Goal: Task Accomplishment & Management: Complete application form

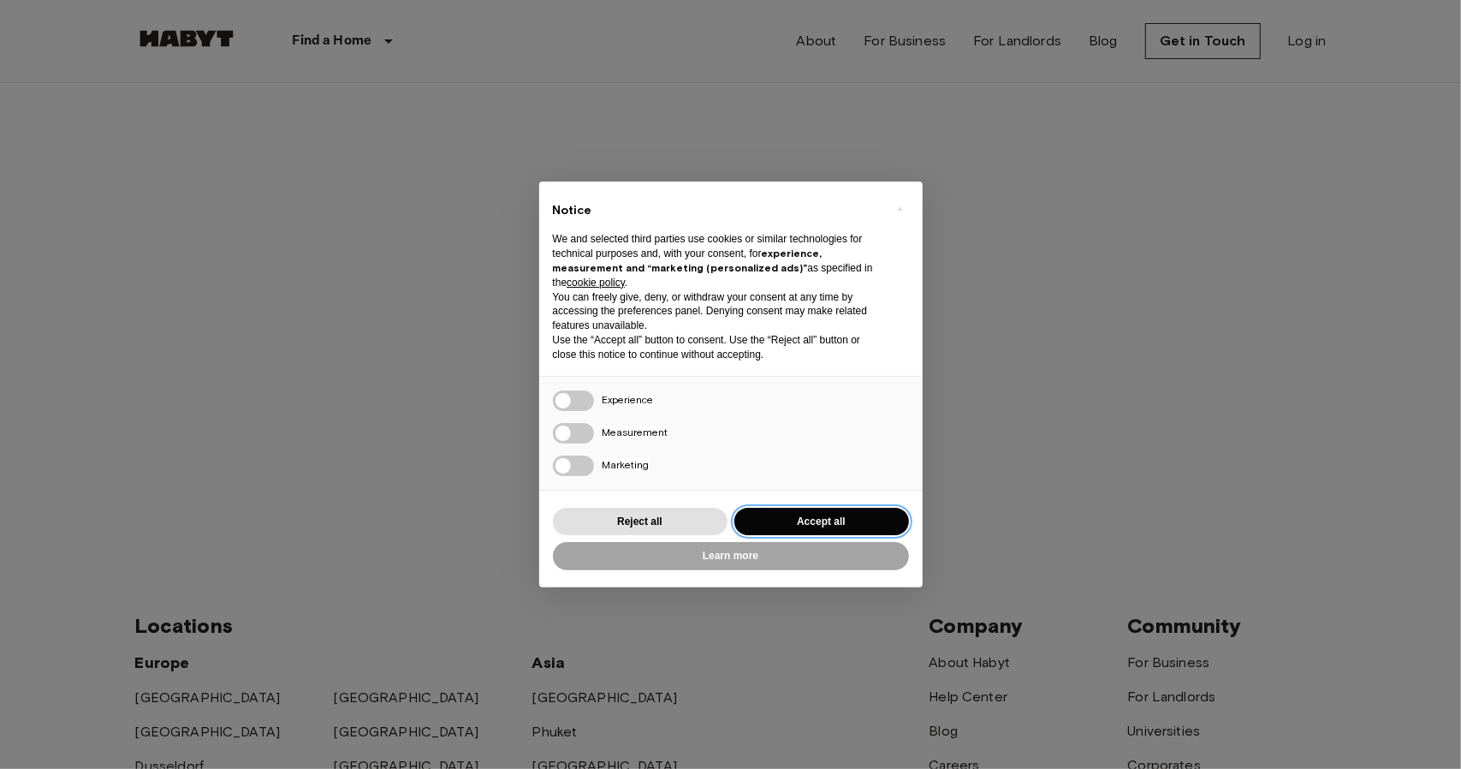
click at [859, 520] on button "Accept all" at bounding box center [821, 522] width 175 height 28
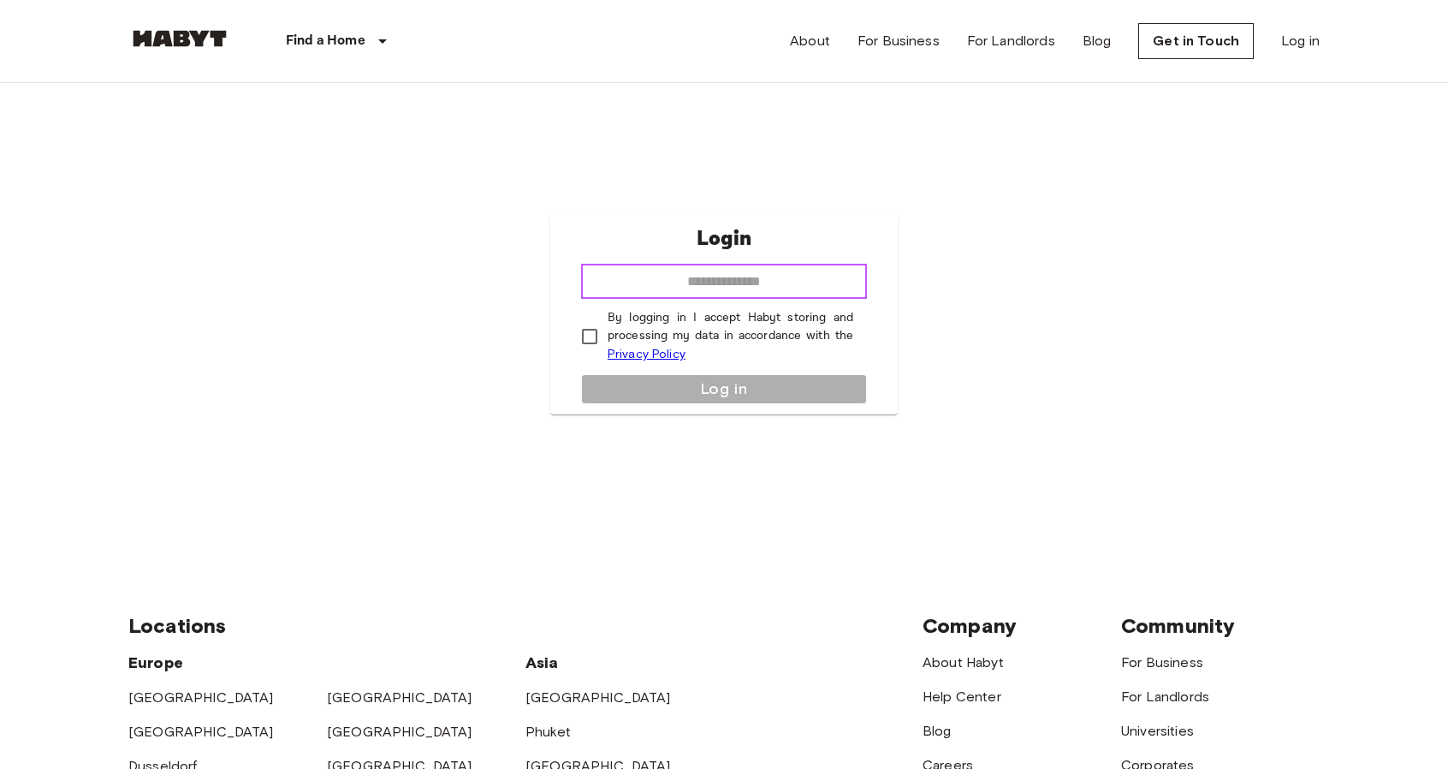
click at [681, 281] on input "email" at bounding box center [724, 282] width 286 height 34
type input "**********"
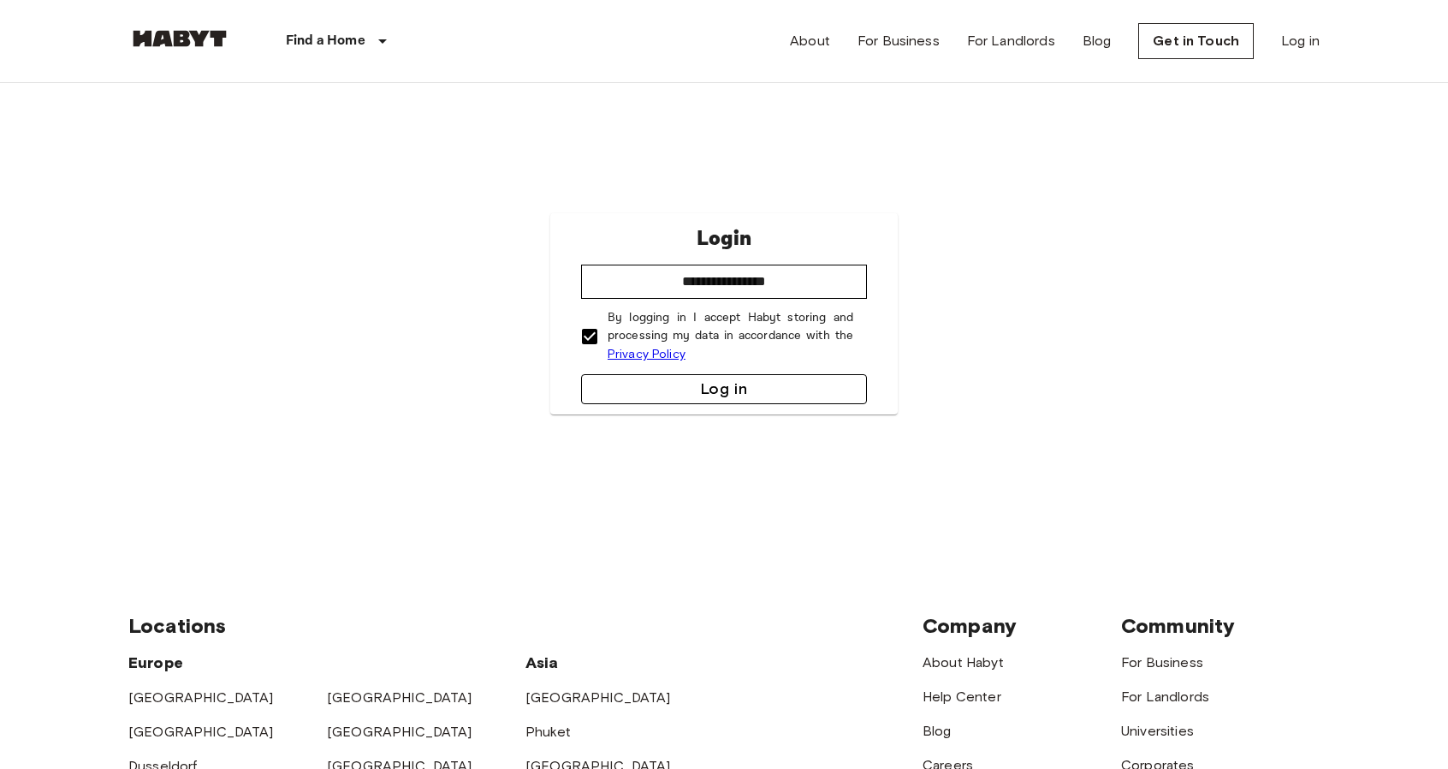
click at [693, 381] on button "Log in" at bounding box center [724, 389] width 286 height 30
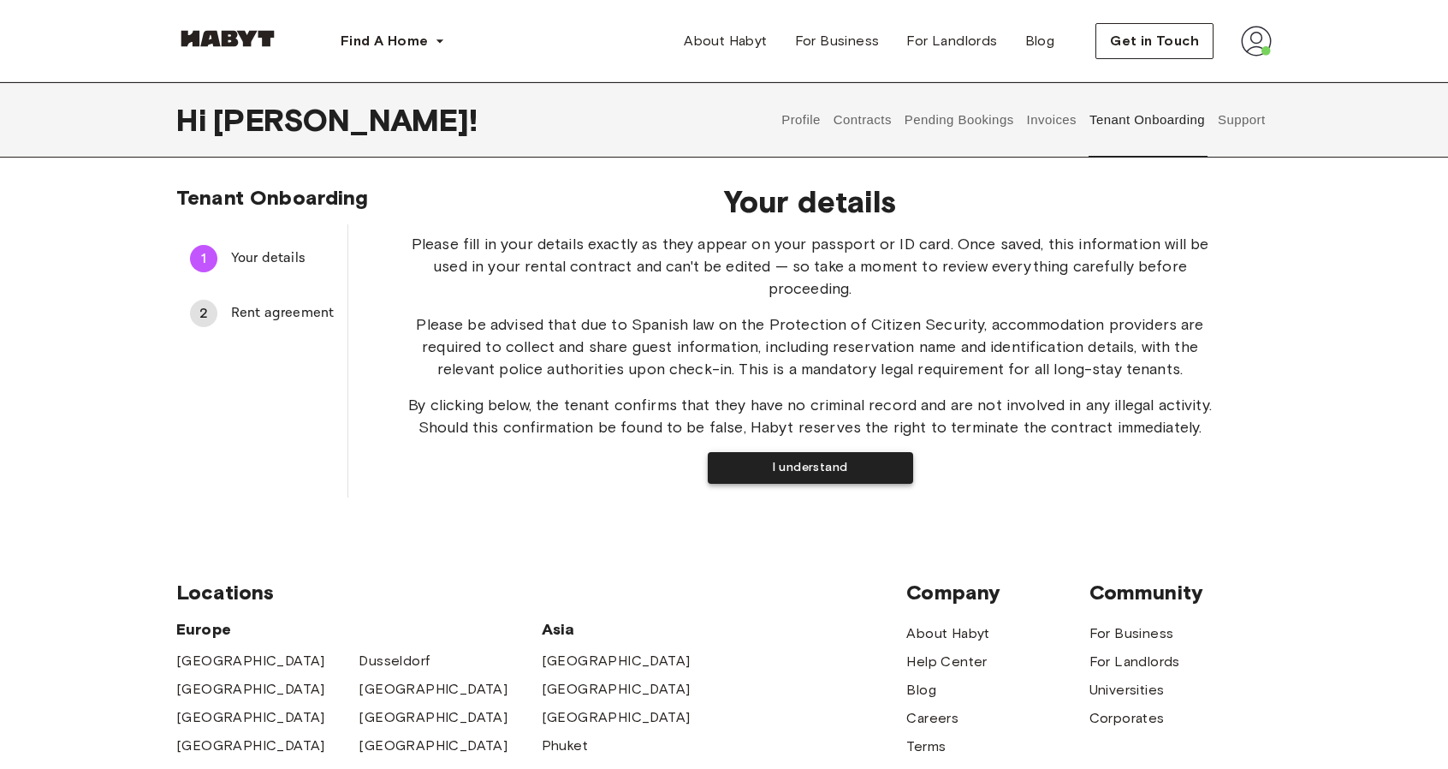
click at [831, 475] on button "I understand" at bounding box center [810, 468] width 205 height 32
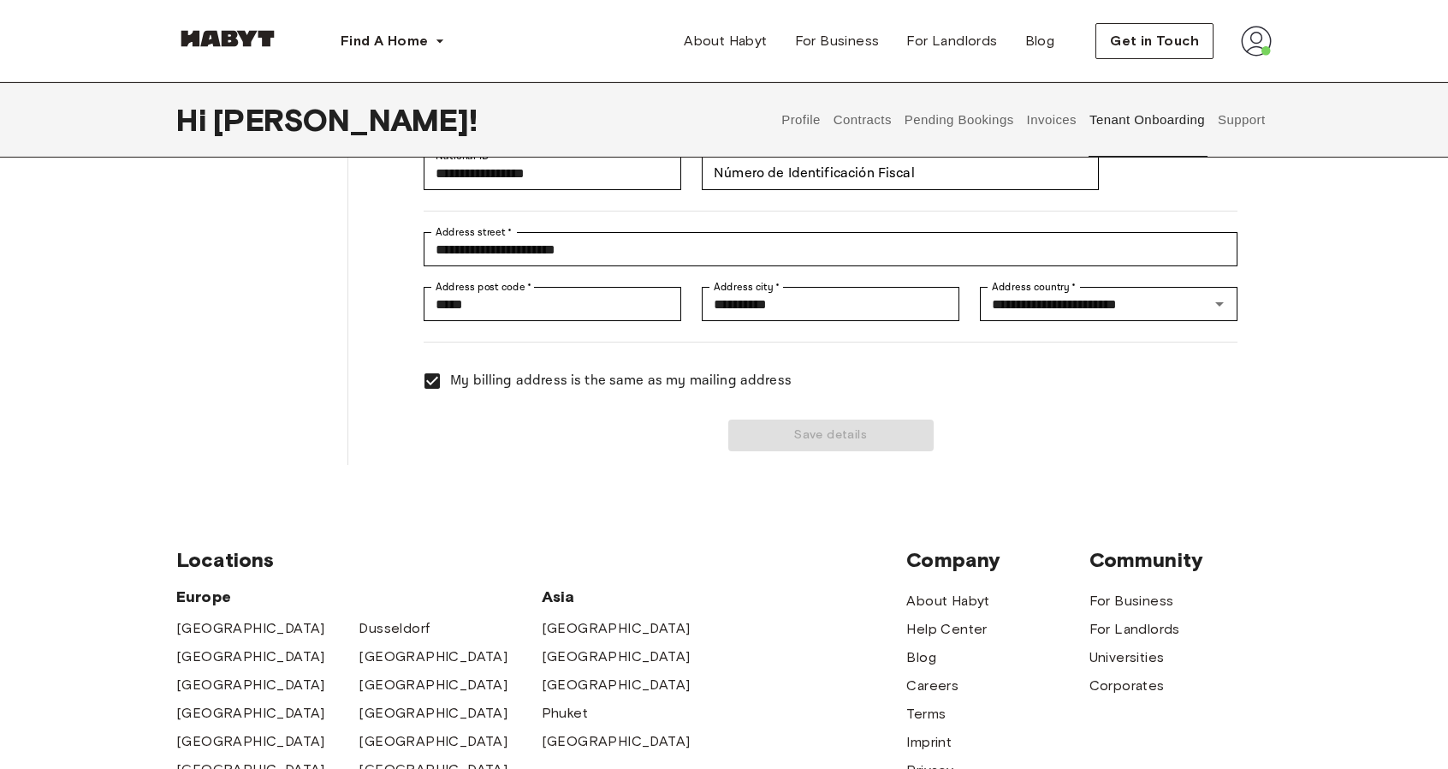
scroll to position [257, 0]
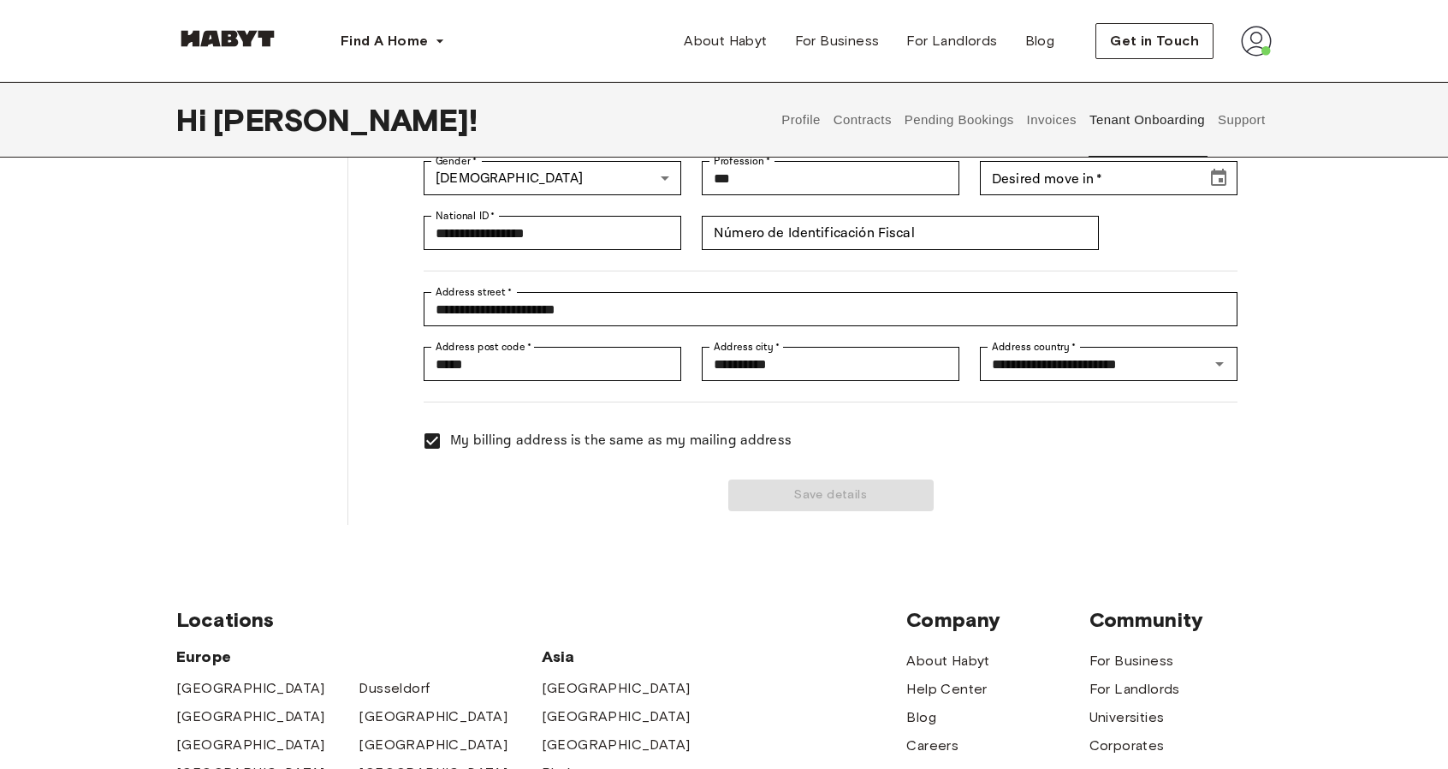
click at [841, 491] on div "Save details" at bounding box center [820, 485] width 835 height 52
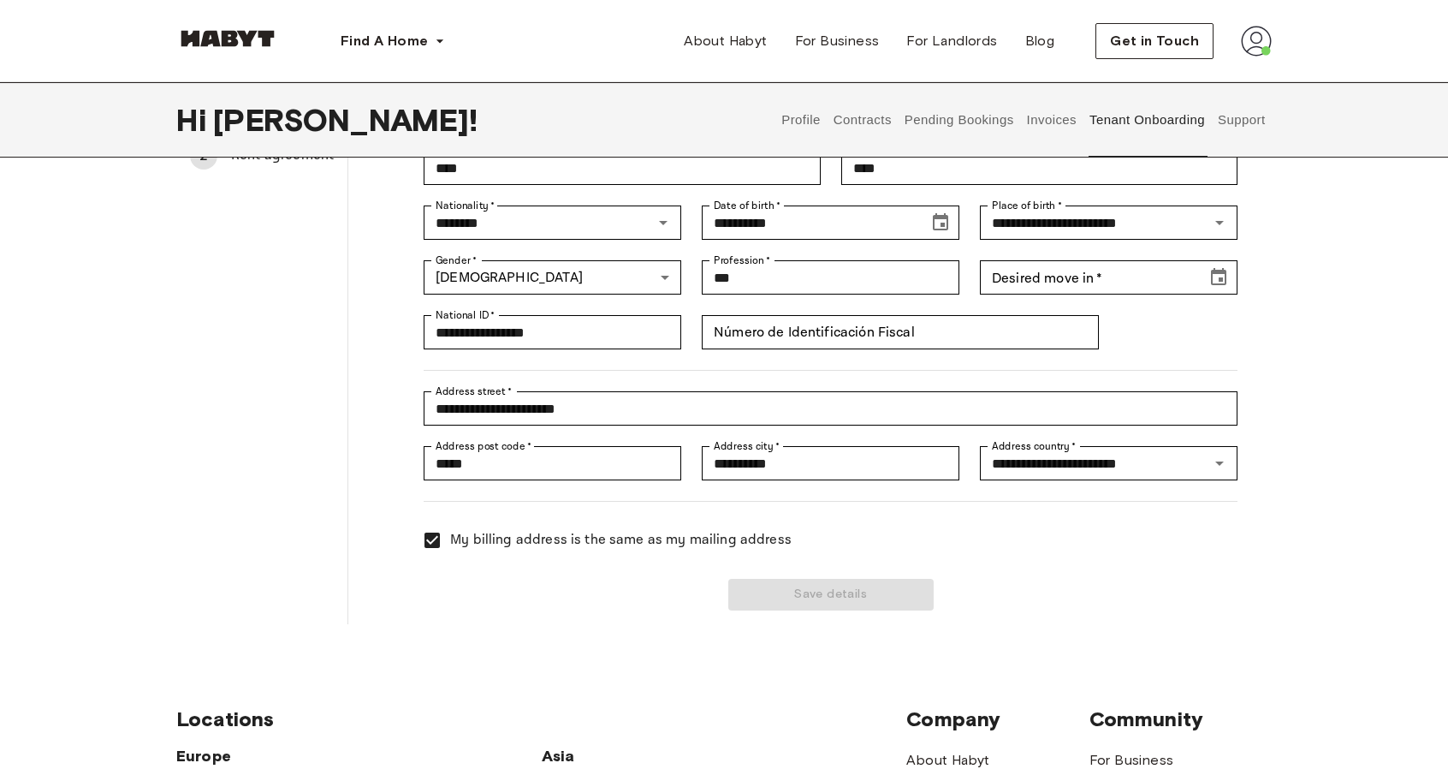
scroll to position [0, 0]
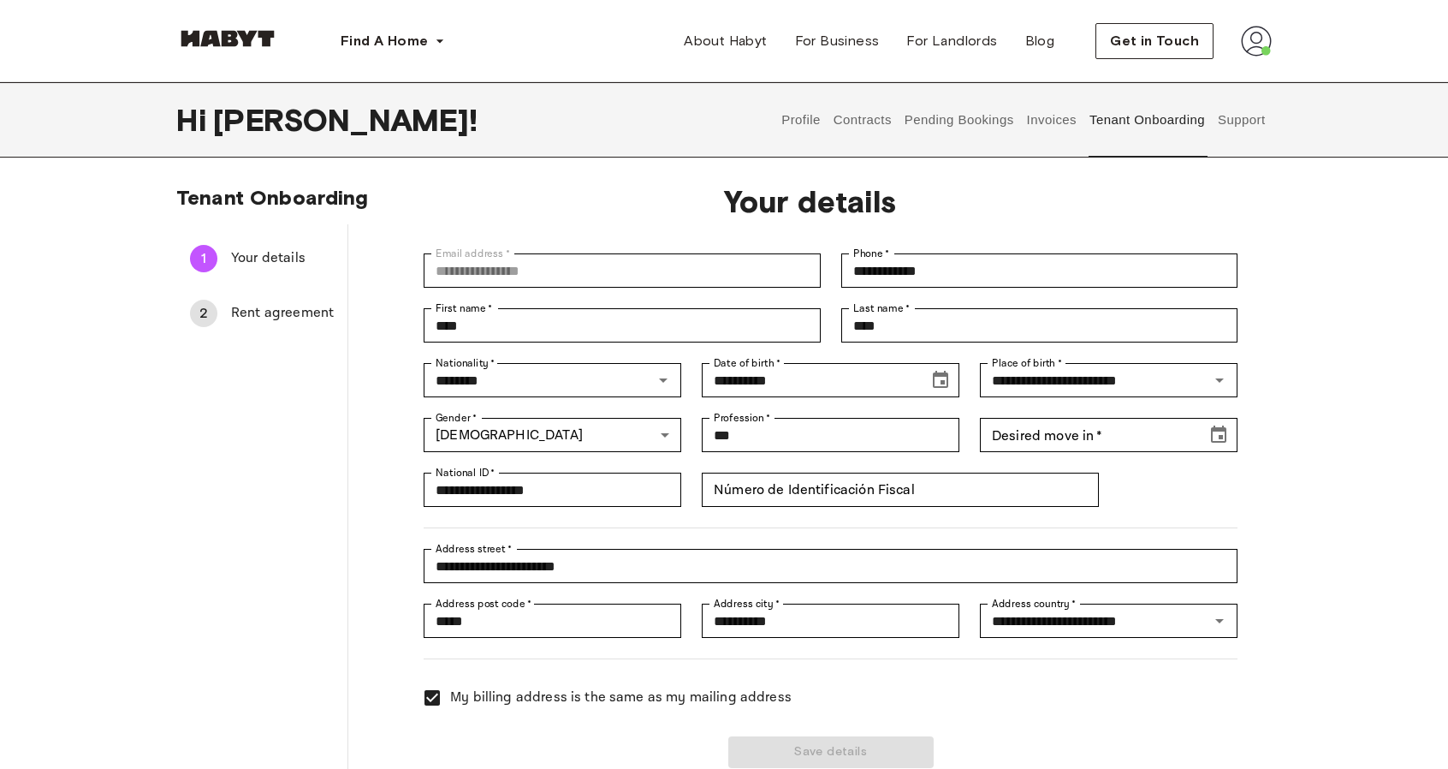
click at [250, 316] on span "Rent agreement" at bounding box center [282, 313] width 103 height 21
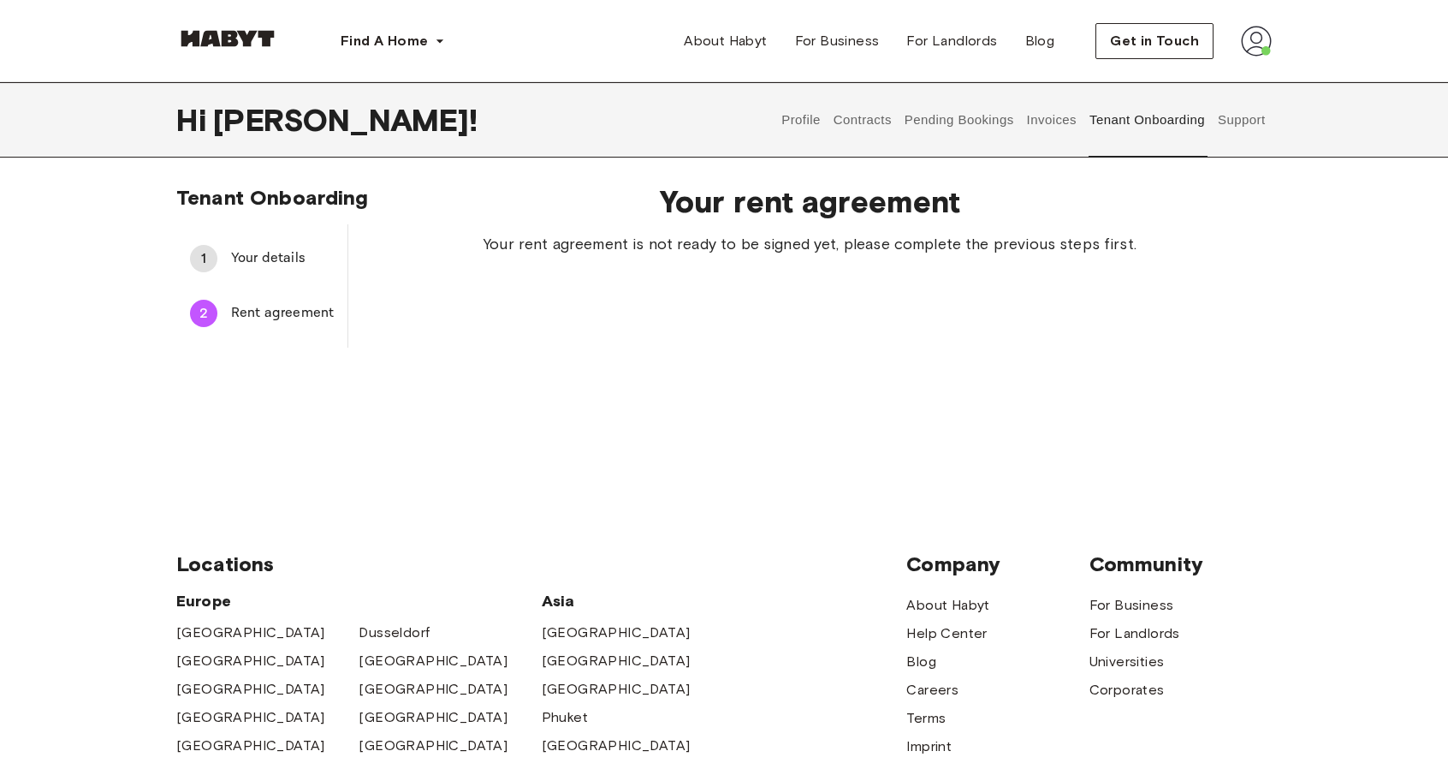
click at [250, 262] on span "Your details" at bounding box center [282, 258] width 103 height 21
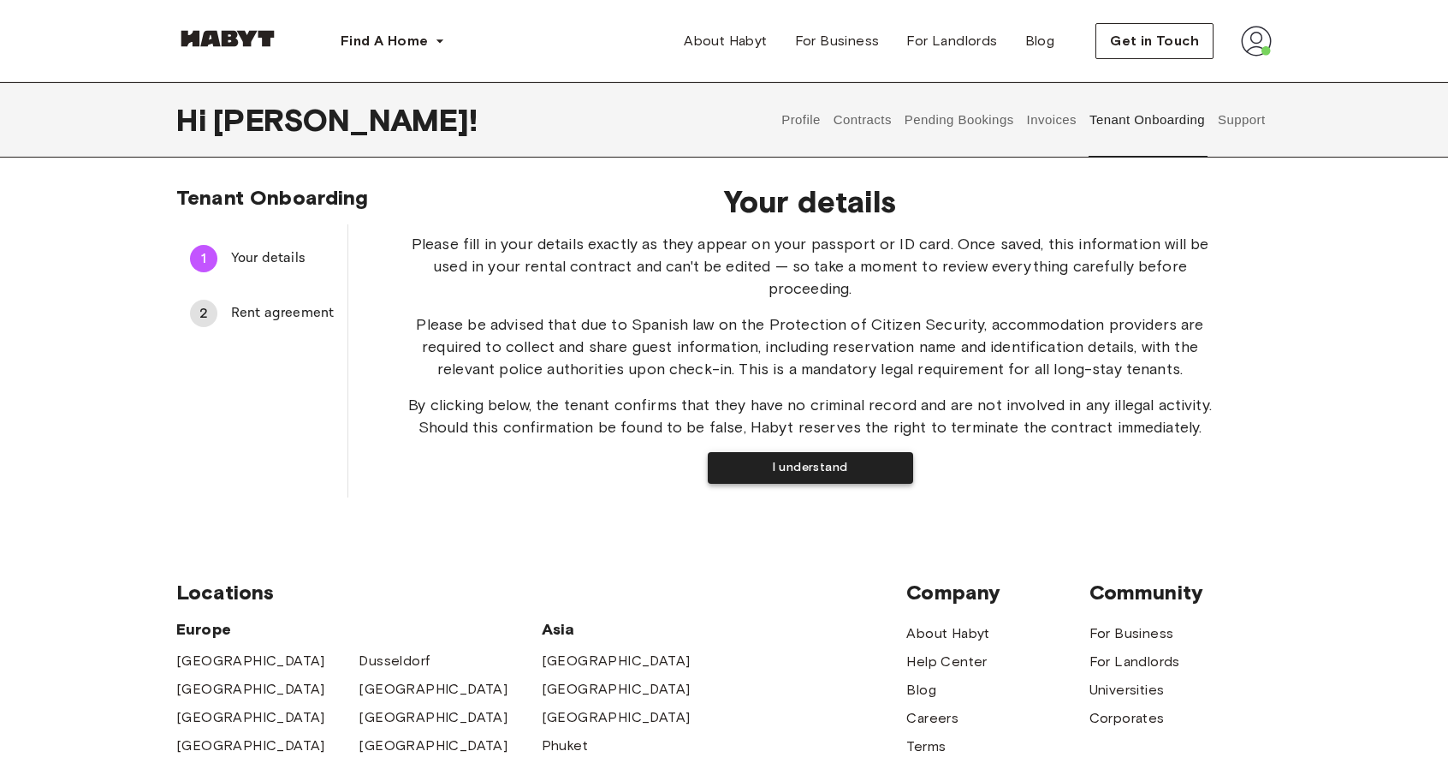
click at [796, 472] on button "I understand" at bounding box center [810, 468] width 205 height 32
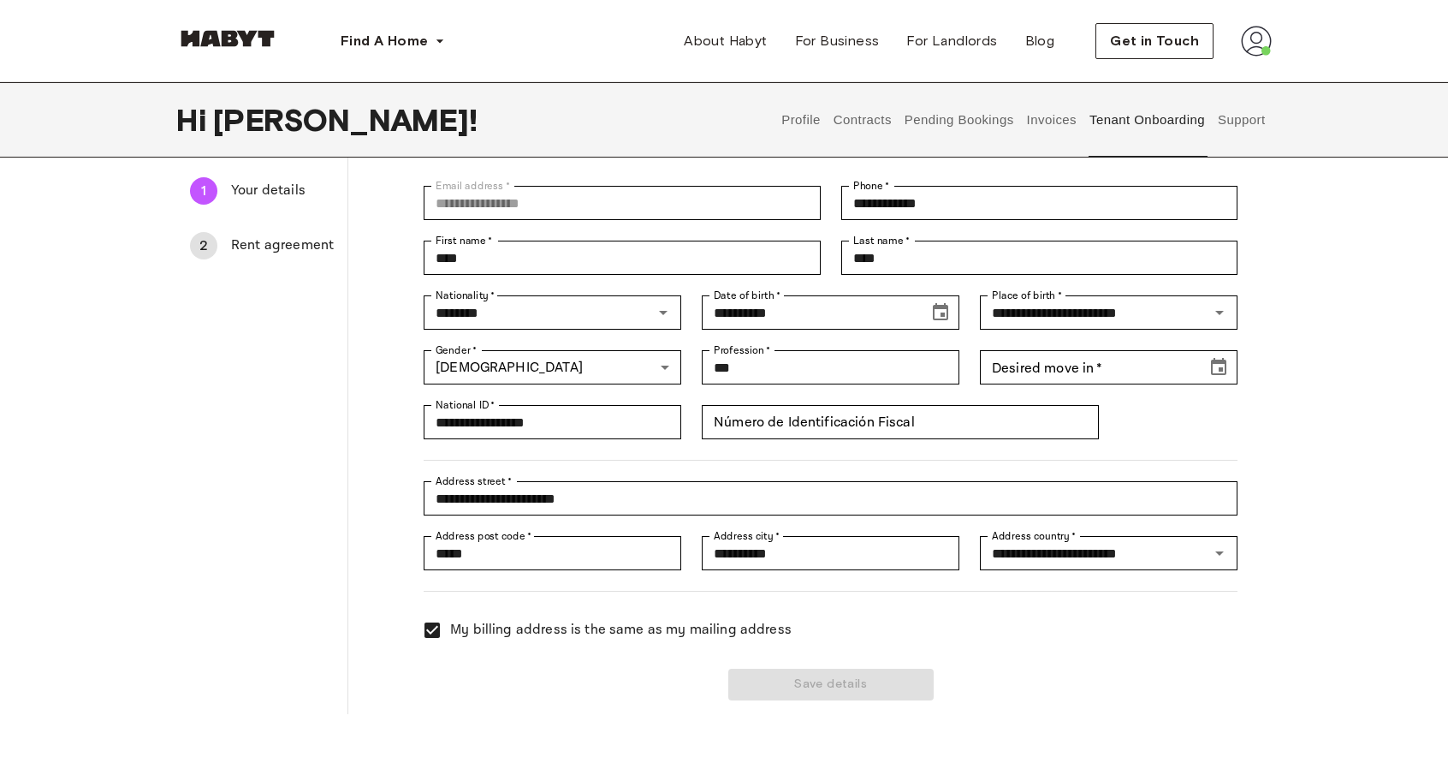
scroll to position [342, 0]
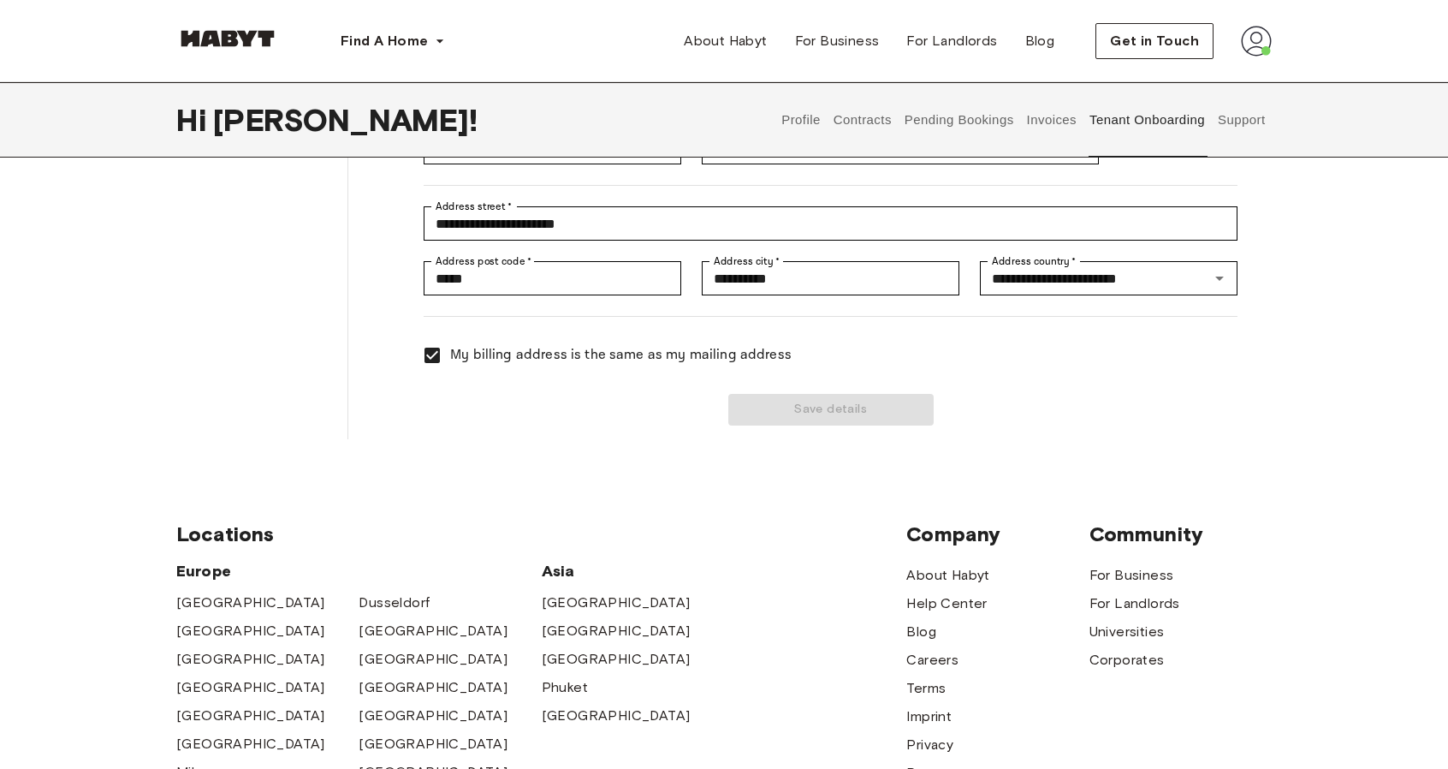
click at [568, 358] on span "My billing address is the same as my mailing address" at bounding box center [621, 355] width 342 height 21
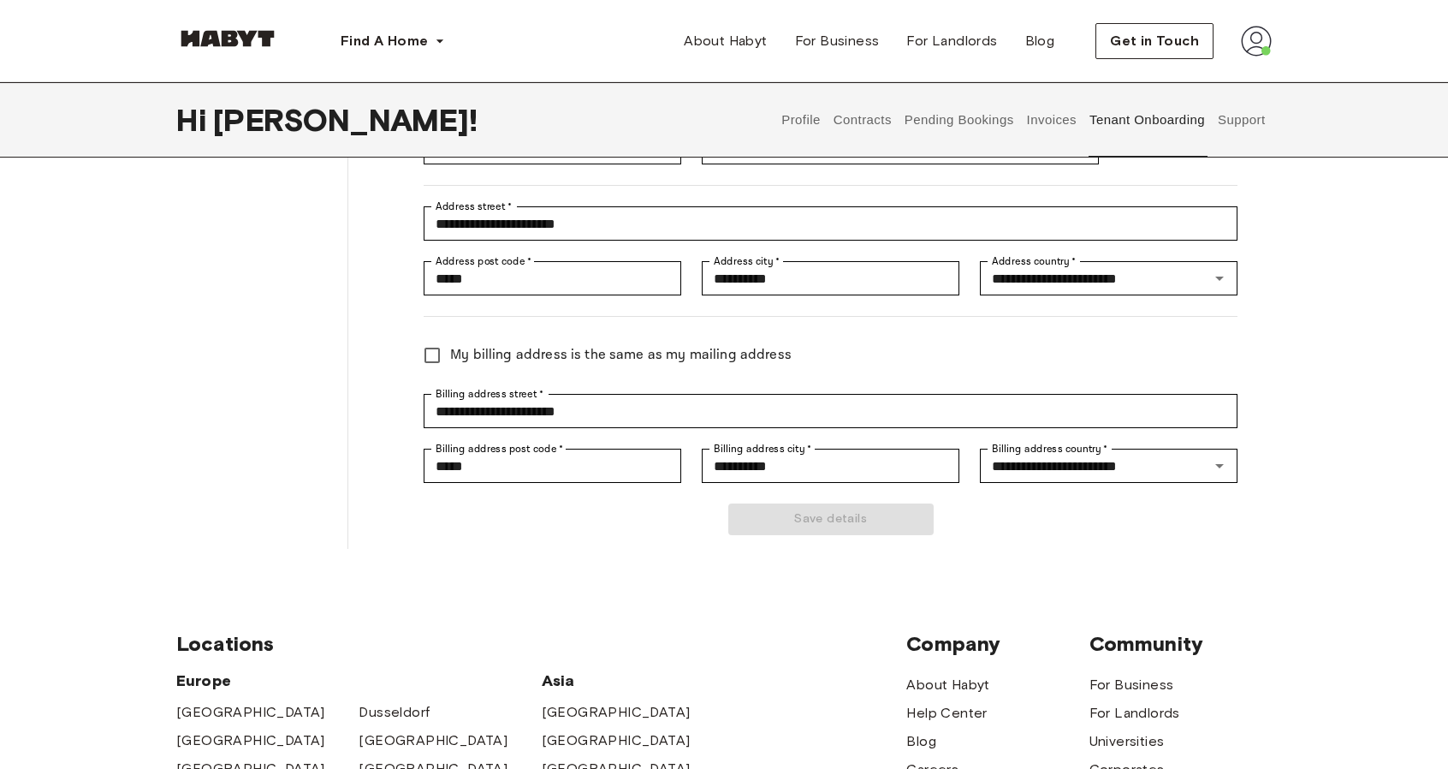
click at [568, 358] on span "My billing address is the same as my mailing address" at bounding box center [621, 355] width 342 height 21
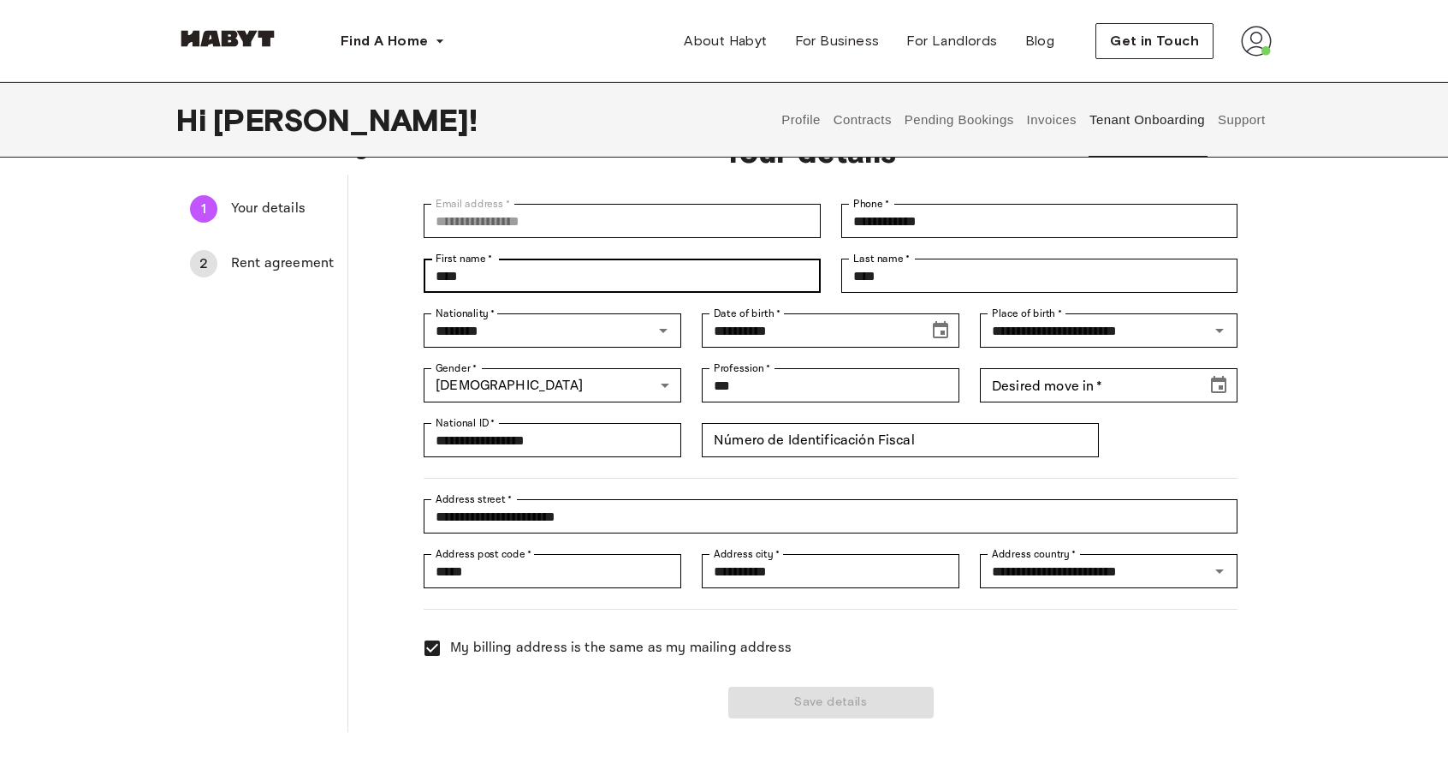
scroll to position [0, 0]
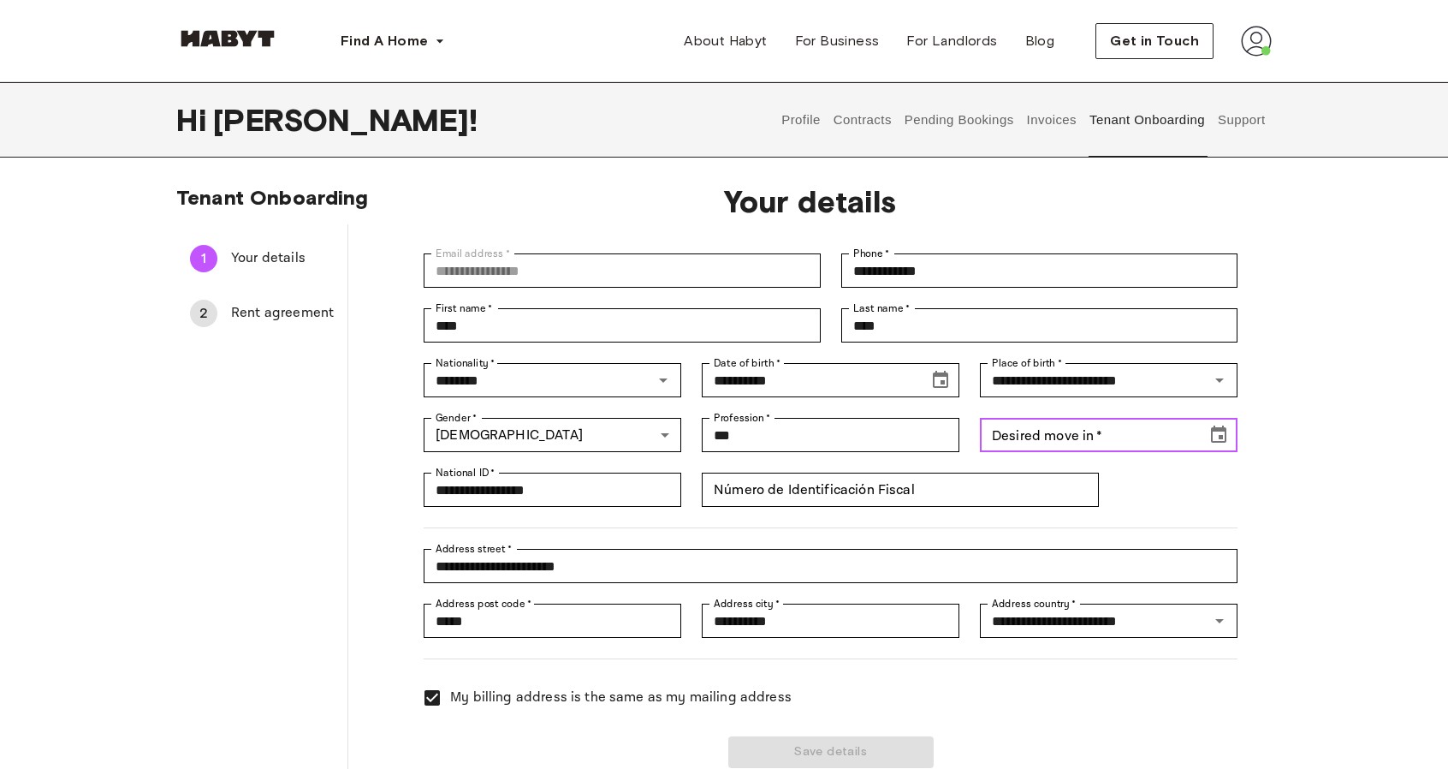
click at [1221, 436] on icon "Choose date" at bounding box center [1218, 433] width 15 height 17
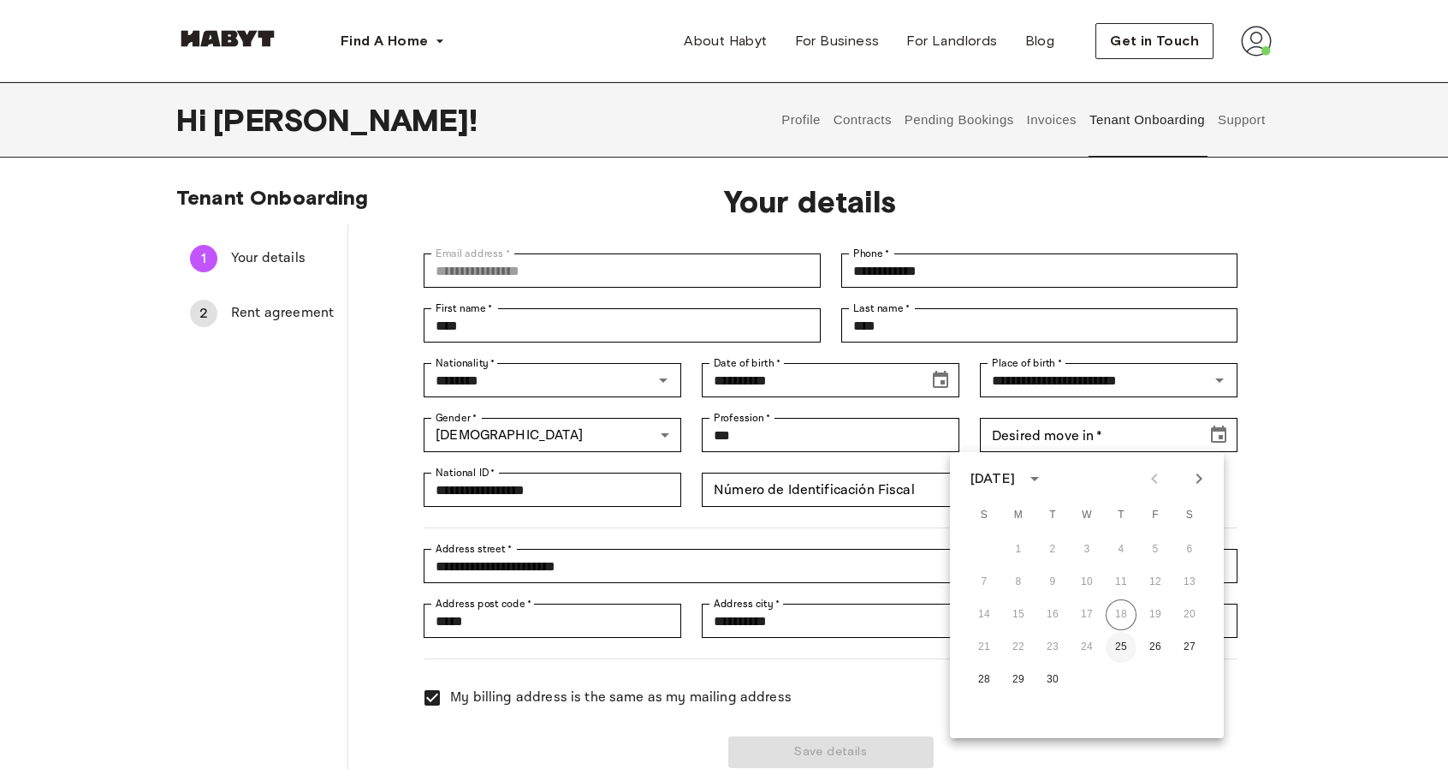
click at [1121, 648] on button "25" at bounding box center [1121, 647] width 31 height 31
type input "**********"
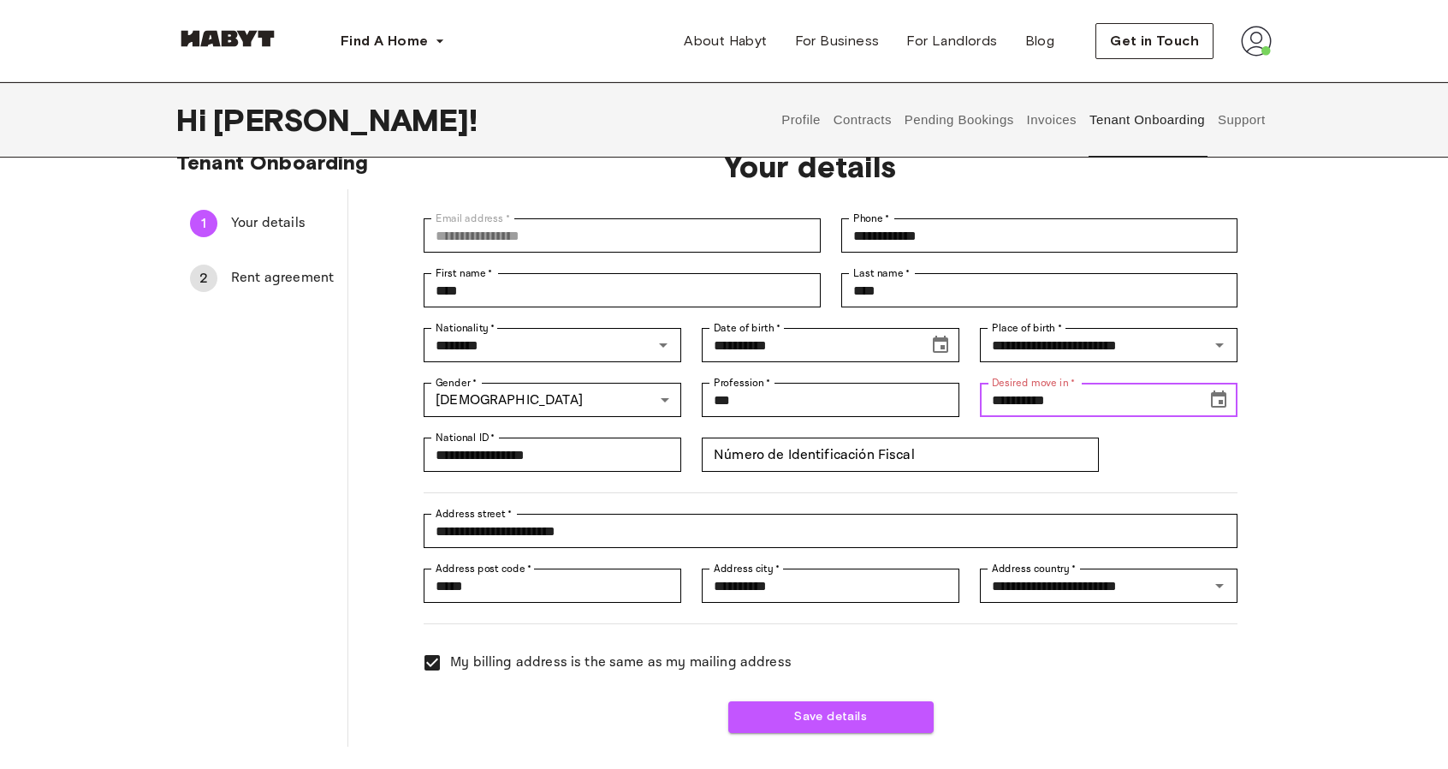
scroll to position [86, 0]
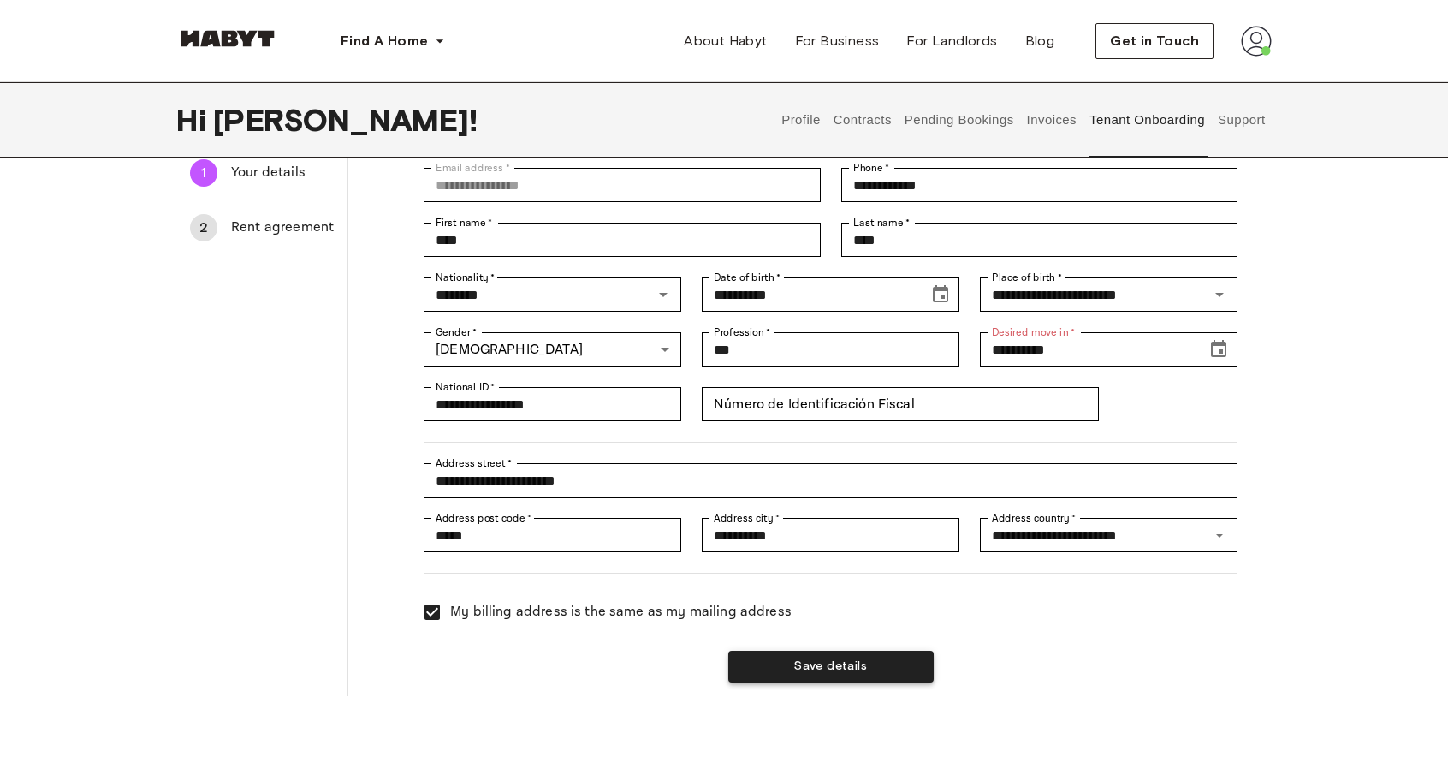
click at [857, 668] on button "Save details" at bounding box center [830, 667] width 205 height 32
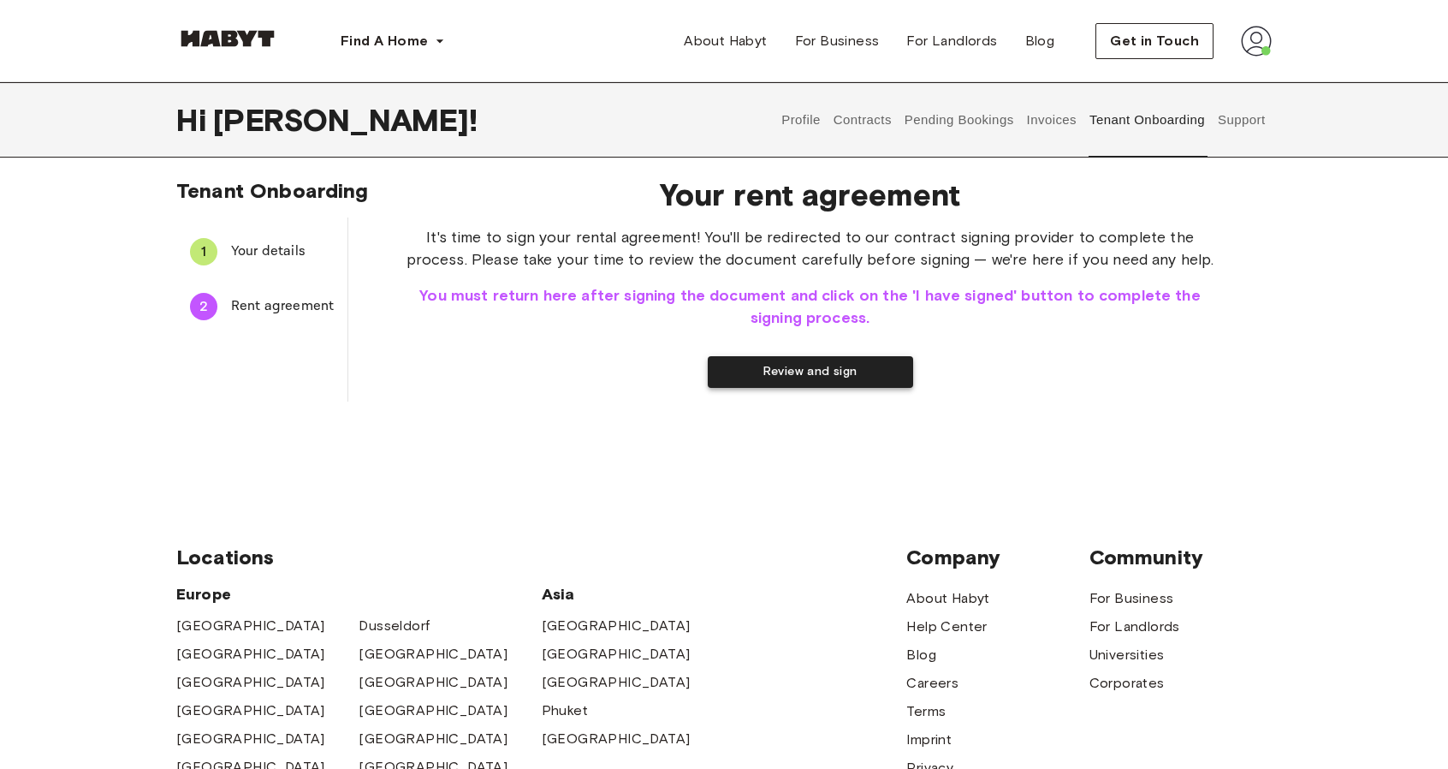
scroll to position [0, 0]
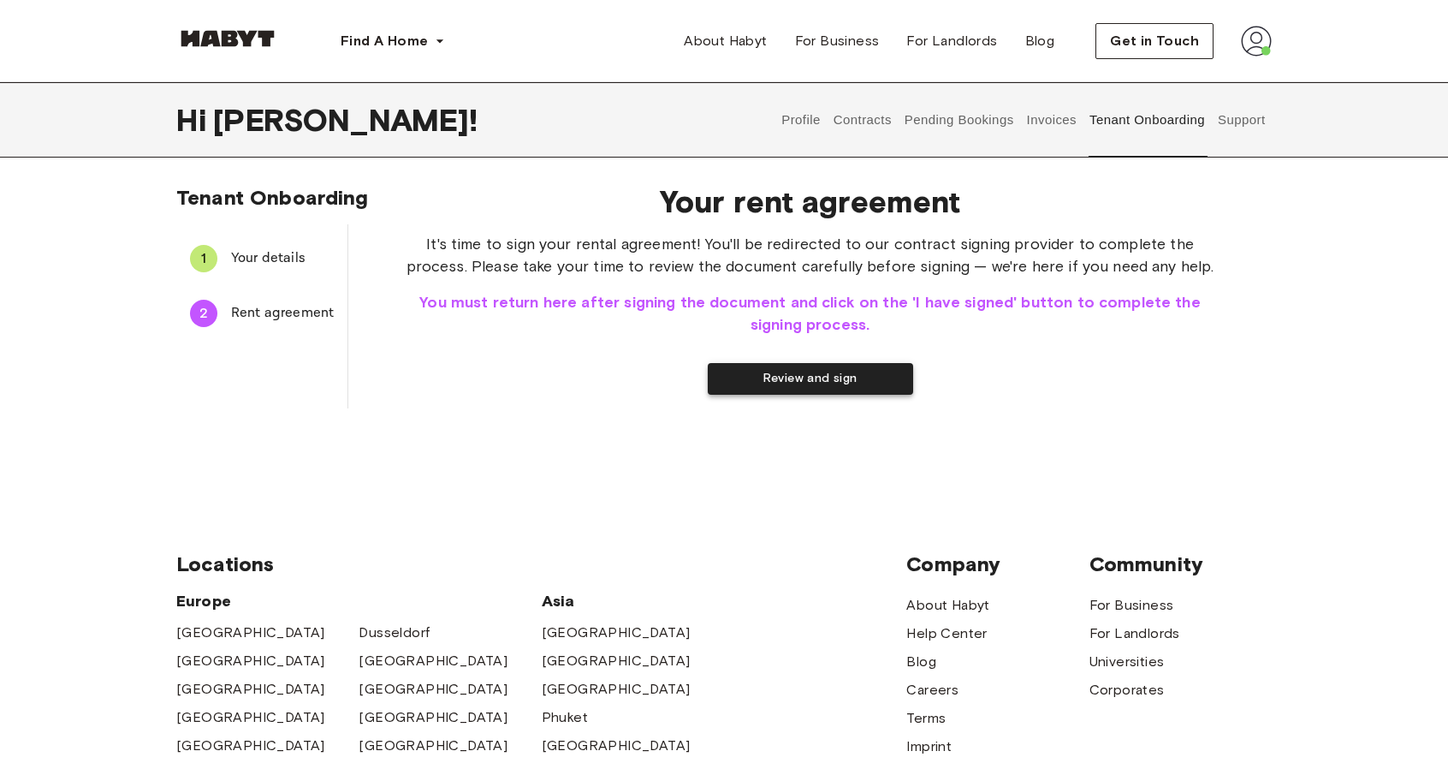
click at [788, 375] on button "Review and sign" at bounding box center [810, 379] width 205 height 32
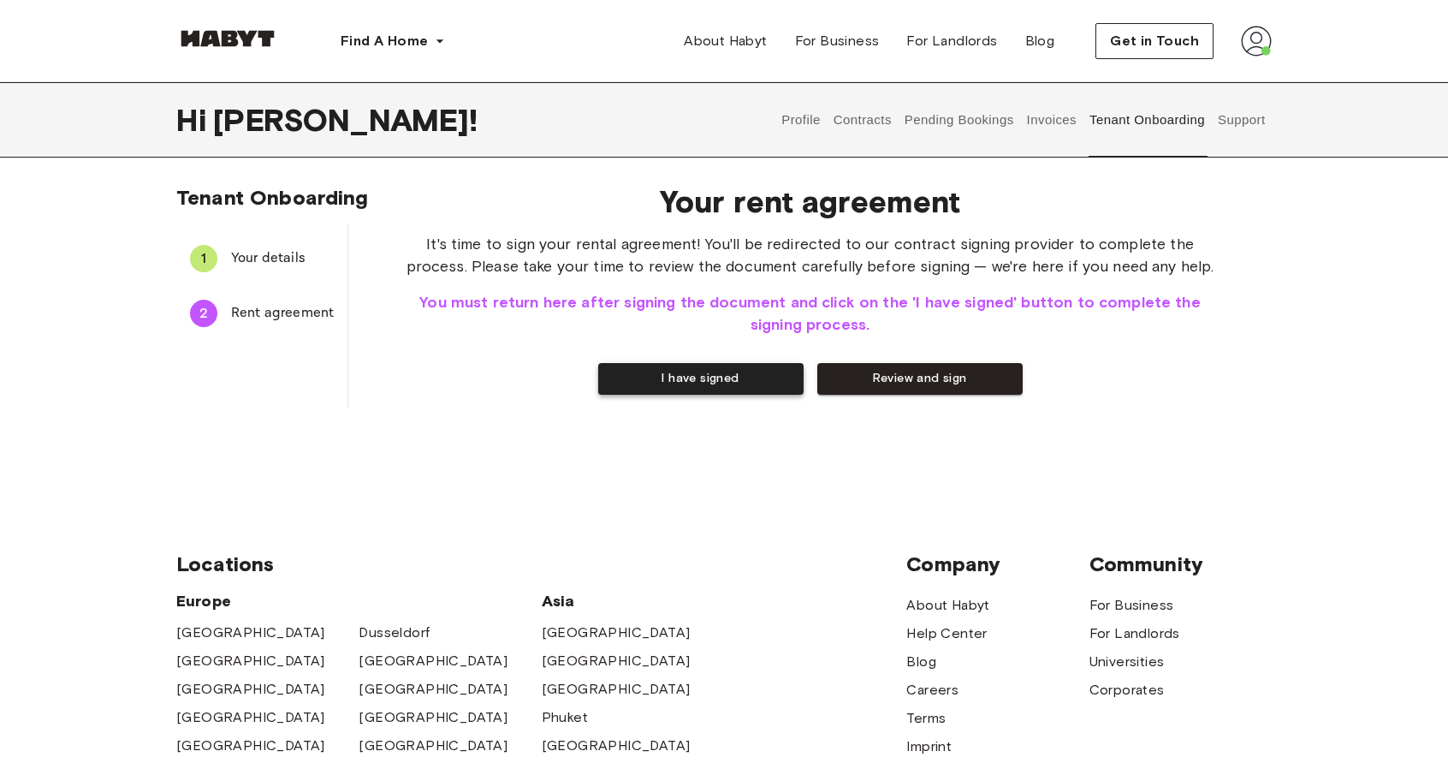
click at [725, 382] on button "I have signed" at bounding box center [700, 379] width 205 height 32
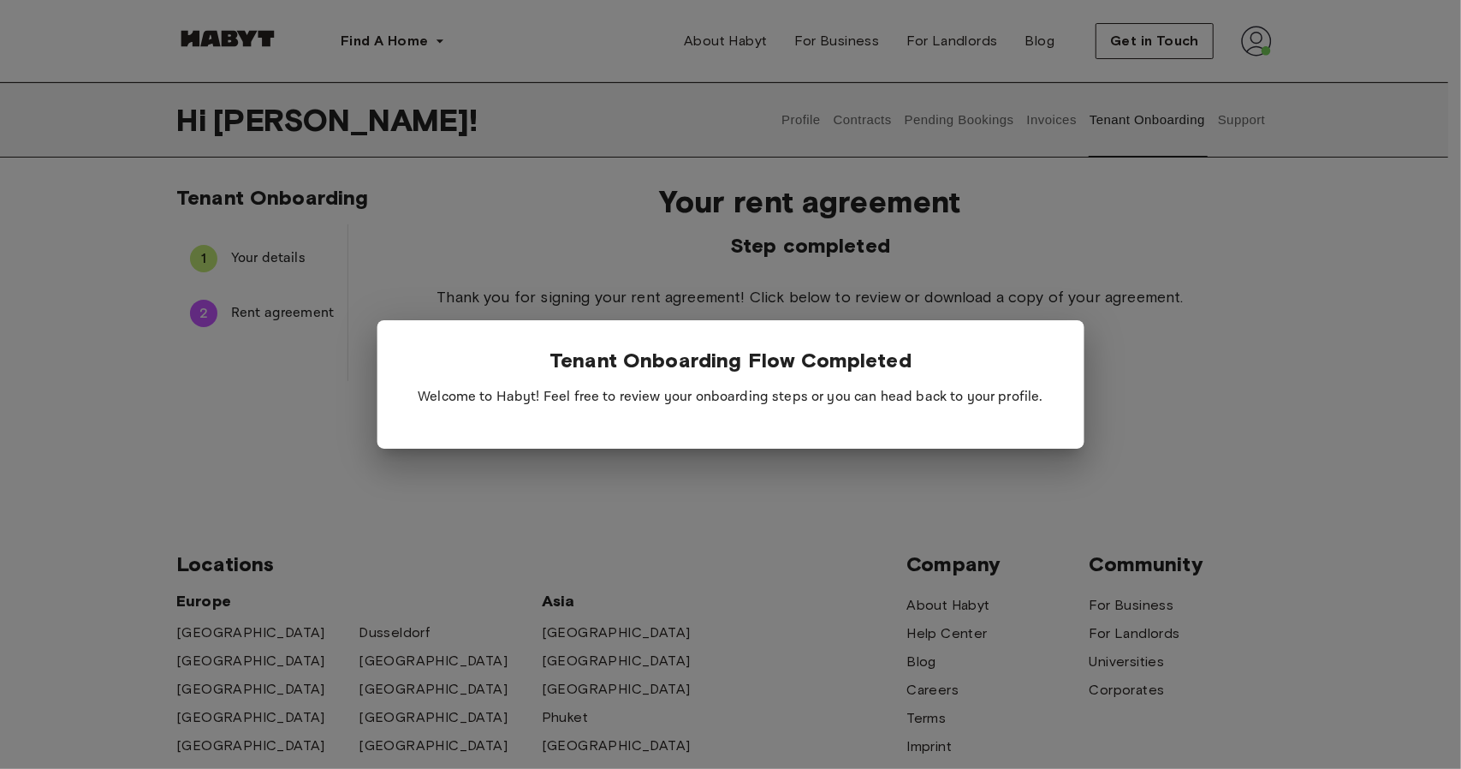
click at [785, 479] on div at bounding box center [730, 384] width 1461 height 769
